Goal: Information Seeking & Learning: Check status

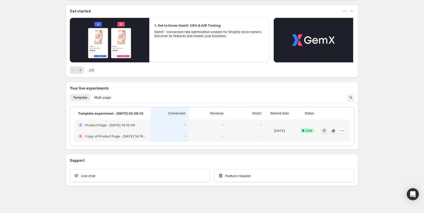
scroll to position [43, 0]
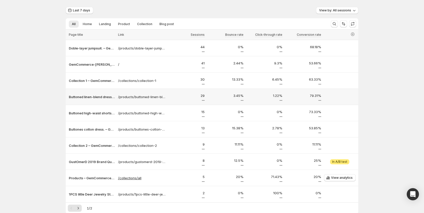
scroll to position [41, 0]
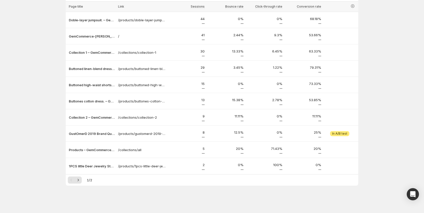
click at [75, 177] on div "Pagination" at bounding box center [71, 180] width 7 height 7
click at [81, 180] on icon "Next" at bounding box center [78, 180] width 5 height 5
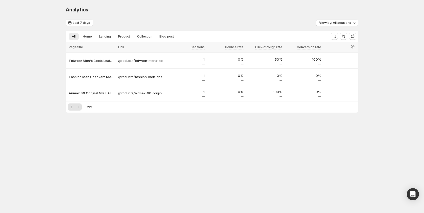
scroll to position [0, 0]
click at [340, 21] on span "View by: All sessions" at bounding box center [337, 23] width 32 height 4
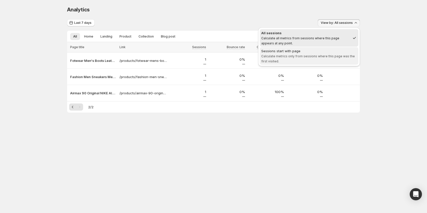
click at [306, 53] on div "Sessions start with page" at bounding box center [309, 51] width 96 height 5
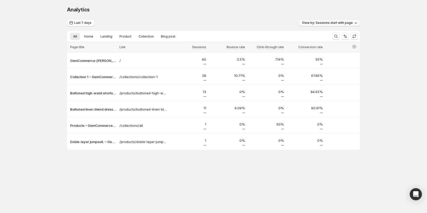
click at [338, 21] on span "View by: Sessions start with page" at bounding box center [327, 23] width 51 height 4
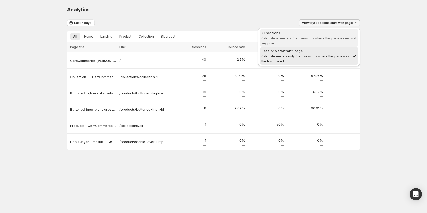
click at [316, 37] on span "Calculate all metrics from sessions where this page appears at any point." at bounding box center [308, 40] width 95 height 9
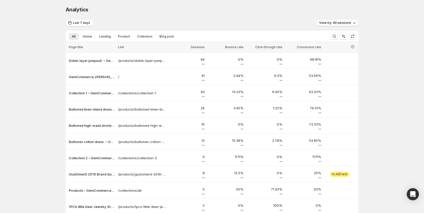
click at [336, 21] on span "View by: All sessions" at bounding box center [335, 23] width 32 height 4
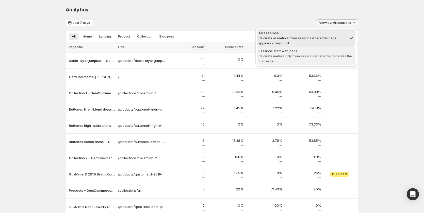
click at [325, 55] on span "Calculate metrics only from sessions where this page was the first visited." at bounding box center [306, 58] width 94 height 9
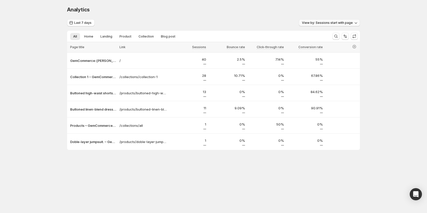
click at [320, 21] on button "View by: Sessions start with page" at bounding box center [329, 22] width 61 height 7
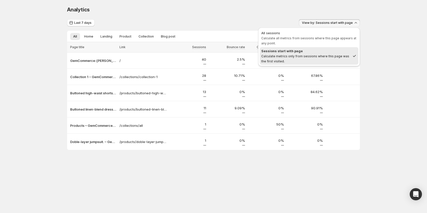
click at [311, 33] on div "All sessions" at bounding box center [309, 32] width 96 height 5
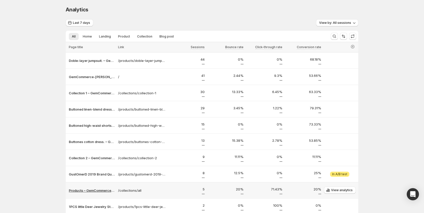
scroll to position [41, 0]
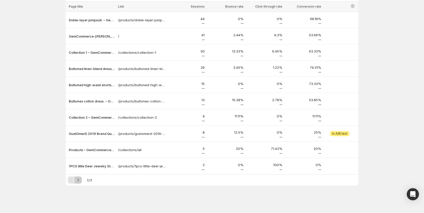
click at [80, 181] on icon "Next" at bounding box center [78, 180] width 5 height 5
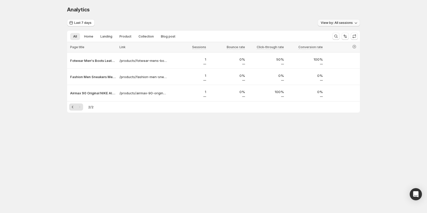
click at [329, 23] on span "View by: All sessions" at bounding box center [337, 23] width 32 height 4
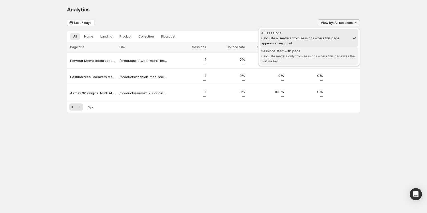
click at [317, 54] on span "Sessions start with page Calculate metrics only from sessions where this page w…" at bounding box center [309, 56] width 96 height 15
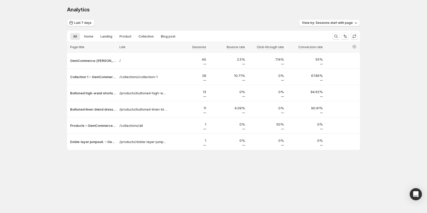
click at [24, 95] on div "Analytics. This page is ready Analytics Last 7 days View by: Sessions start wit…" at bounding box center [213, 89] width 427 height 178
click at [94, 60] on p "GemCommerce-sandy-stg" at bounding box center [93, 60] width 46 height 5
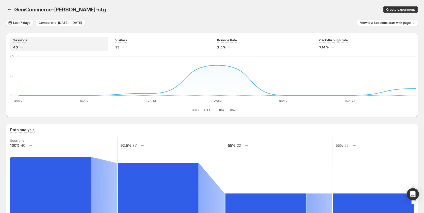
click at [13, 22] on span "Last 7 days" at bounding box center [21, 23] width 17 height 4
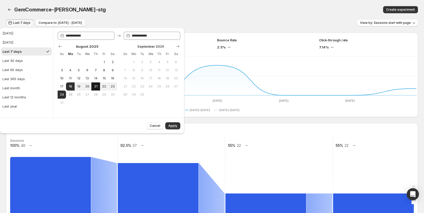
click at [98, 86] on span "21" at bounding box center [96, 87] width 4 height 4
type input "**********"
drag, startPoint x: 71, startPoint y: 86, endPoint x: 91, endPoint y: 87, distance: 19.9
click at [72, 86] on span "18" at bounding box center [70, 87] width 4 height 4
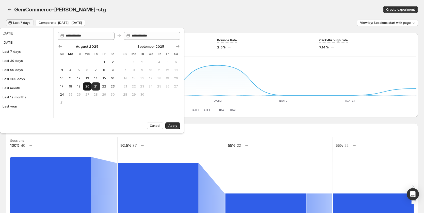
type input "**********"
click at [96, 88] on span "21" at bounding box center [96, 87] width 4 height 4
type input "**********"
click at [174, 130] on div "Cancel Apply" at bounding box center [91, 126] width 185 height 16
click at [174, 127] on span "Apply" at bounding box center [172, 126] width 9 height 4
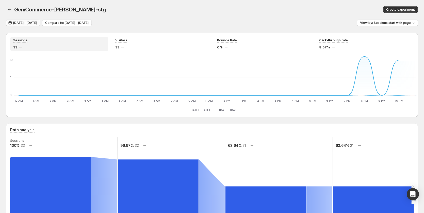
click at [34, 21] on span "Aug 18, 2025 - Aug 21, 2025" at bounding box center [25, 23] width 24 height 4
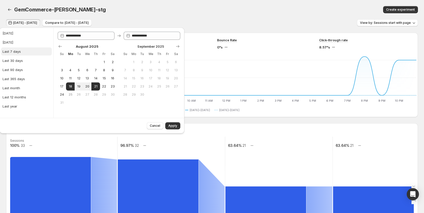
click at [22, 53] on button "Last 7 days" at bounding box center [26, 52] width 51 height 8
type input "**********"
click at [171, 125] on span "Apply" at bounding box center [172, 126] width 9 height 4
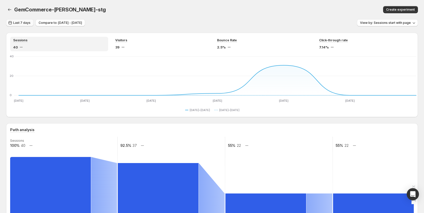
click at [27, 21] on button "Last 7 days" at bounding box center [19, 22] width 27 height 7
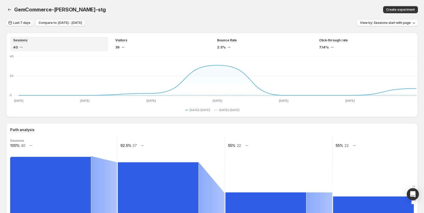
click at [26, 23] on span "Last 7 days" at bounding box center [21, 23] width 17 height 4
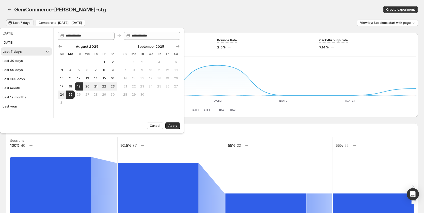
click at [118, 10] on div "GemCommerce-sandy-stg" at bounding box center [128, 9] width 228 height 7
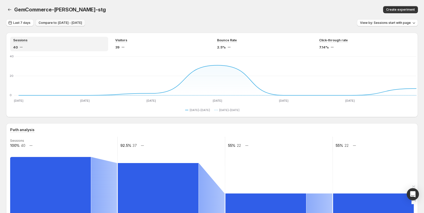
click at [68, 24] on span "Compare to: Aug 12, 2025 - Aug 18, 2025" at bounding box center [60, 23] width 43 height 4
click at [12, 23] on icon "button" at bounding box center [10, 23] width 3 height 4
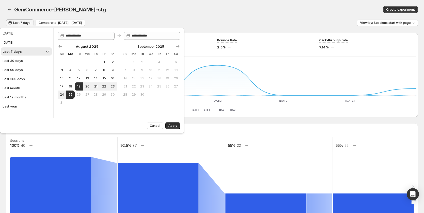
click at [107, 13] on div "GemCommerce-sandy-stg" at bounding box center [128, 9] width 228 height 7
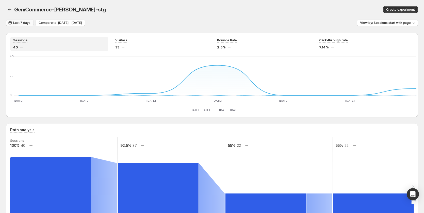
click at [21, 23] on span "Last 7 days" at bounding box center [21, 23] width 17 height 4
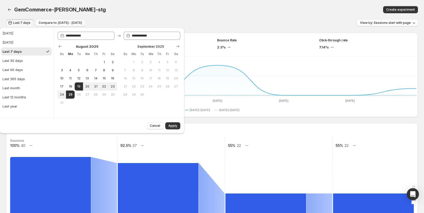
click at [18, 52] on div "Last 7 days" at bounding box center [12, 51] width 19 height 5
click at [172, 122] on button "Apply" at bounding box center [172, 125] width 15 height 7
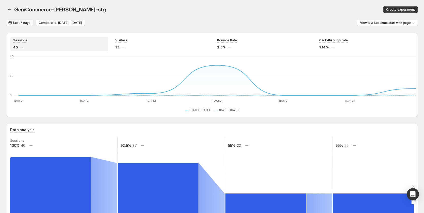
click at [21, 22] on span "Last 7 days" at bounding box center [21, 23] width 17 height 4
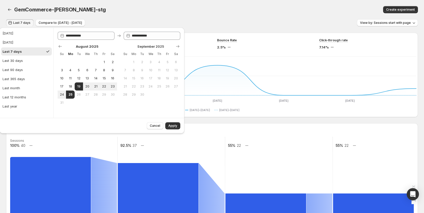
click at [208, 13] on div "GemCommerce-sandy-stg. This page is ready GemCommerce-sandy-stg Create experime…" at bounding box center [212, 9] width 412 height 19
